Goal: Task Accomplishment & Management: Manage account settings

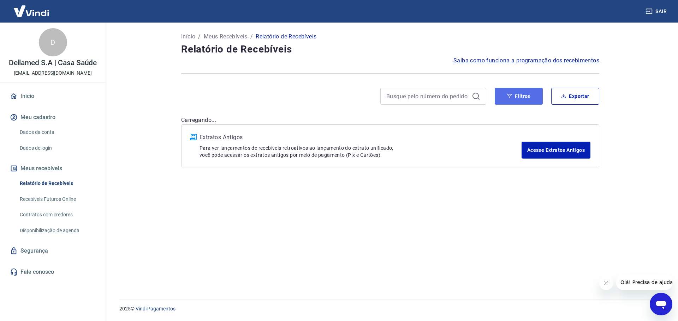
click at [532, 92] on button "Filtros" at bounding box center [518, 96] width 48 height 17
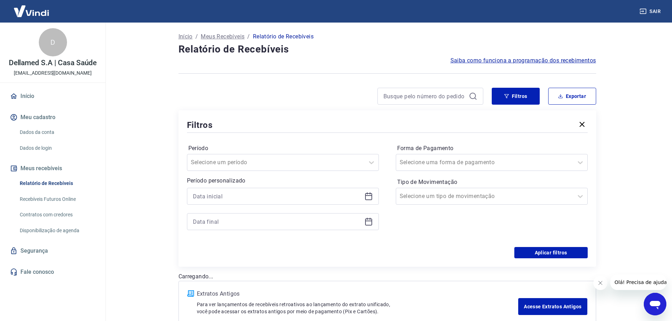
click at [366, 195] on icon at bounding box center [368, 195] width 7 height 1
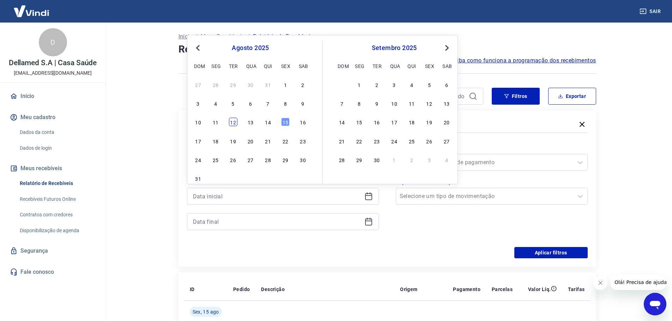
click at [233, 123] on div "12" at bounding box center [233, 122] width 8 height 8
type input "[DATE]"
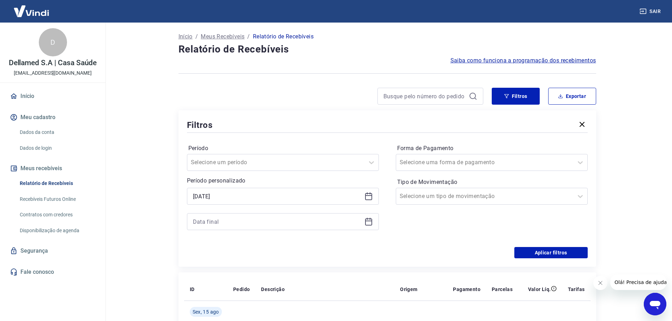
click at [371, 219] on icon at bounding box center [368, 222] width 7 height 7
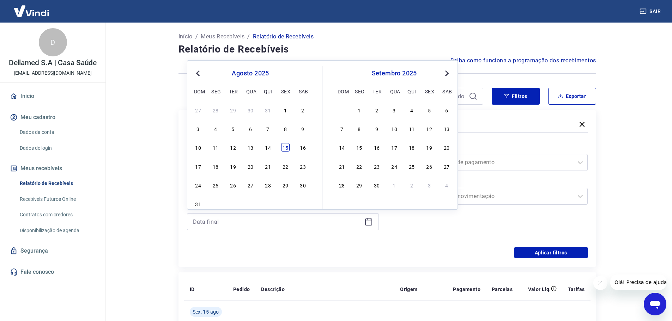
click at [285, 149] on div "15" at bounding box center [285, 147] width 8 height 8
type input "[DATE]"
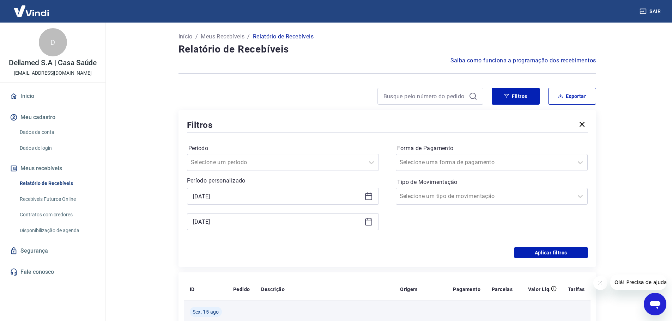
scroll to position [106, 0]
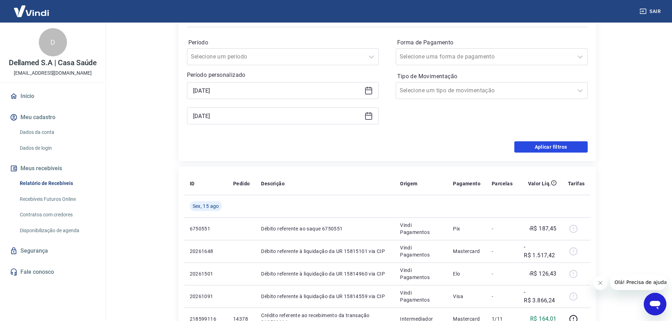
click at [562, 142] on button "Aplicar filtros" at bounding box center [551, 147] width 73 height 11
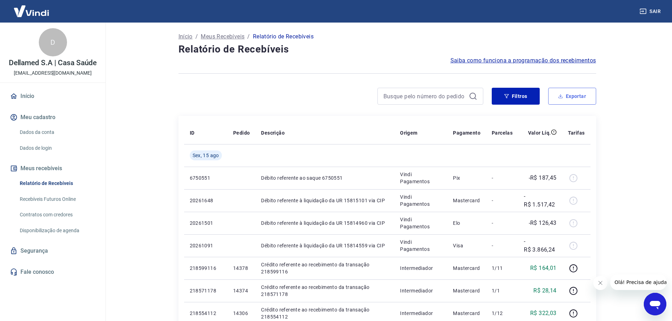
click at [558, 97] on icon "button" at bounding box center [560, 96] width 5 height 5
type input "[DATE]"
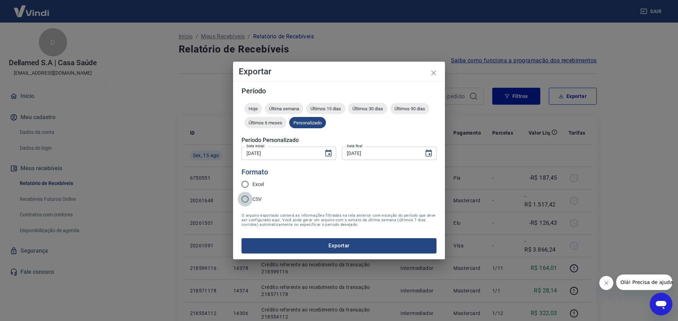
click at [249, 199] on input "CSV" at bounding box center [244, 199] width 15 height 15
radio input "true"
click at [333, 242] on button "Exportar" at bounding box center [338, 246] width 195 height 15
click at [321, 249] on button "Exportar" at bounding box center [338, 246] width 195 height 15
